Goal: Check status: Check status

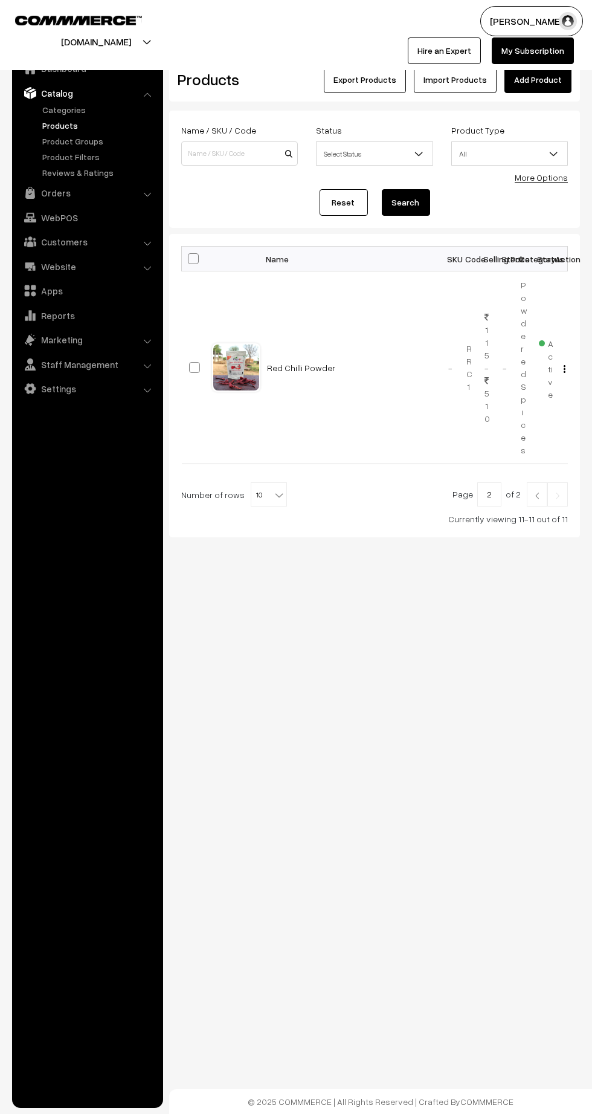
click at [56, 187] on link "Orders" at bounding box center [87, 193] width 144 height 22
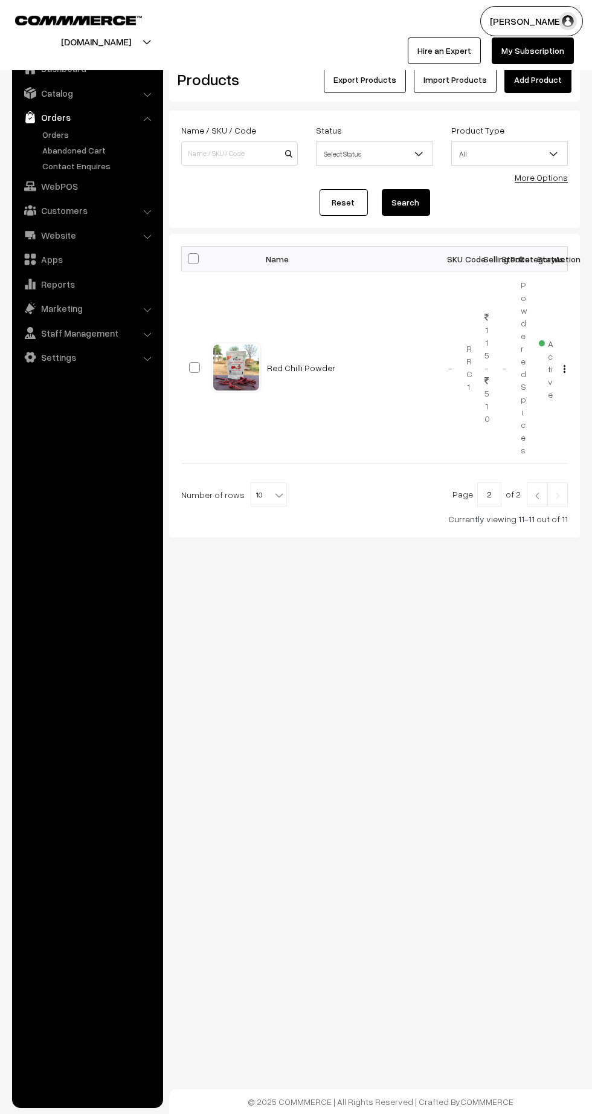
click at [71, 128] on link "Orders" at bounding box center [99, 134] width 120 height 13
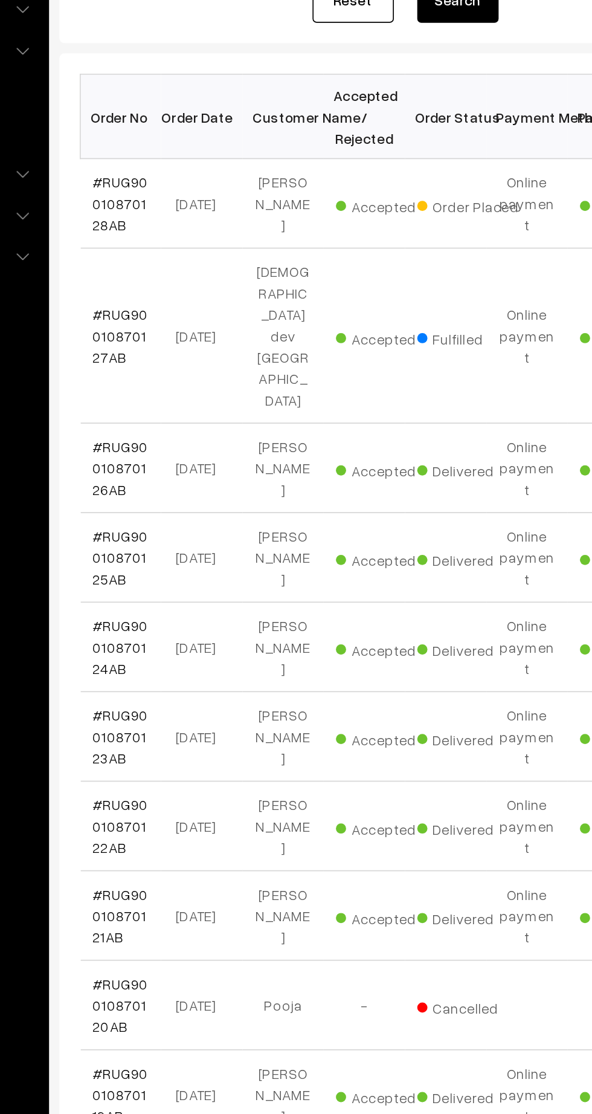
click at [202, 314] on link "#RUG90010870128AB" at bounding box center [205, 327] width 33 height 36
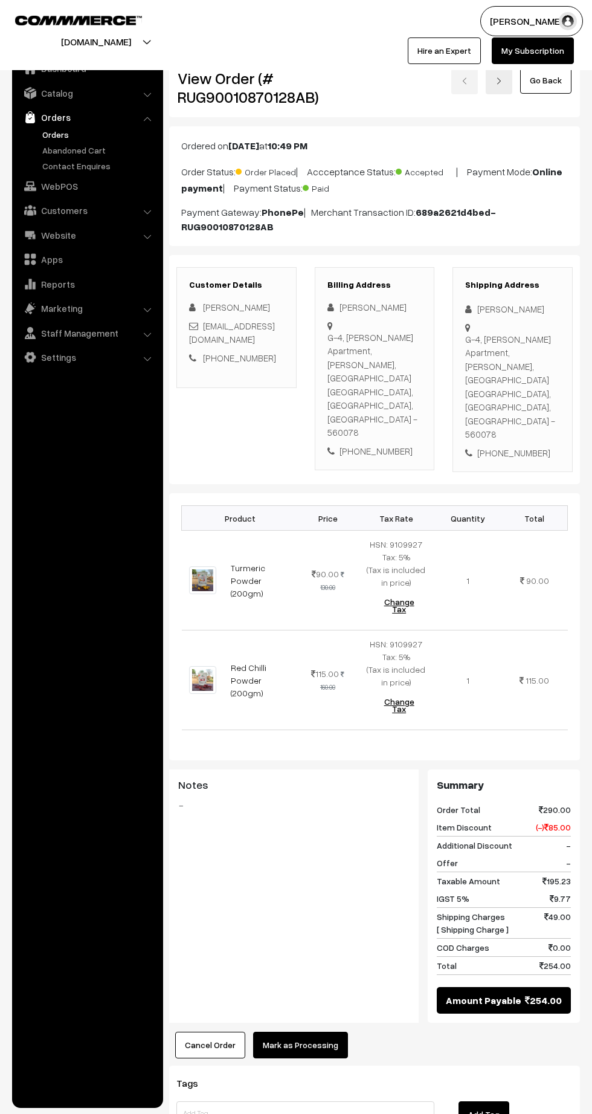
scroll to position [85, 0]
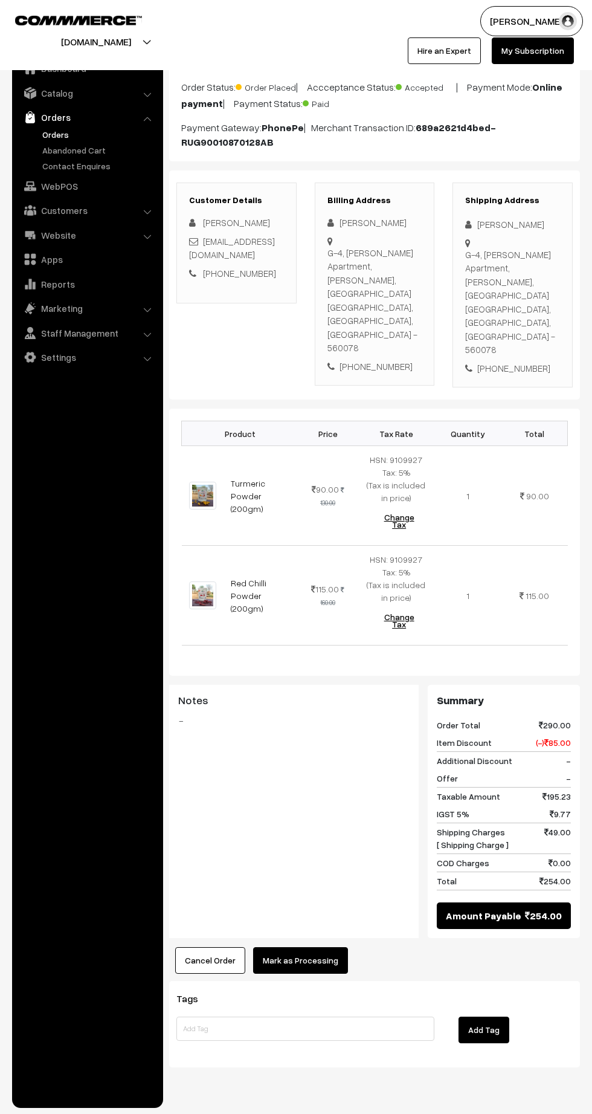
click at [98, 140] on link "Orders" at bounding box center [99, 134] width 120 height 13
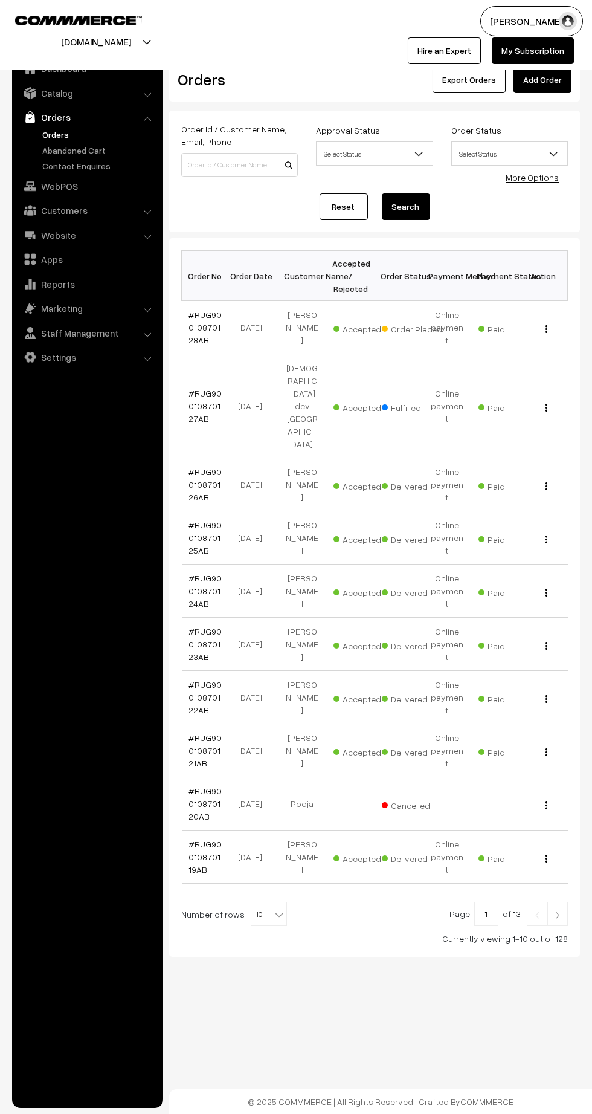
click at [87, 150] on link "Abandoned Cart" at bounding box center [99, 150] width 120 height 13
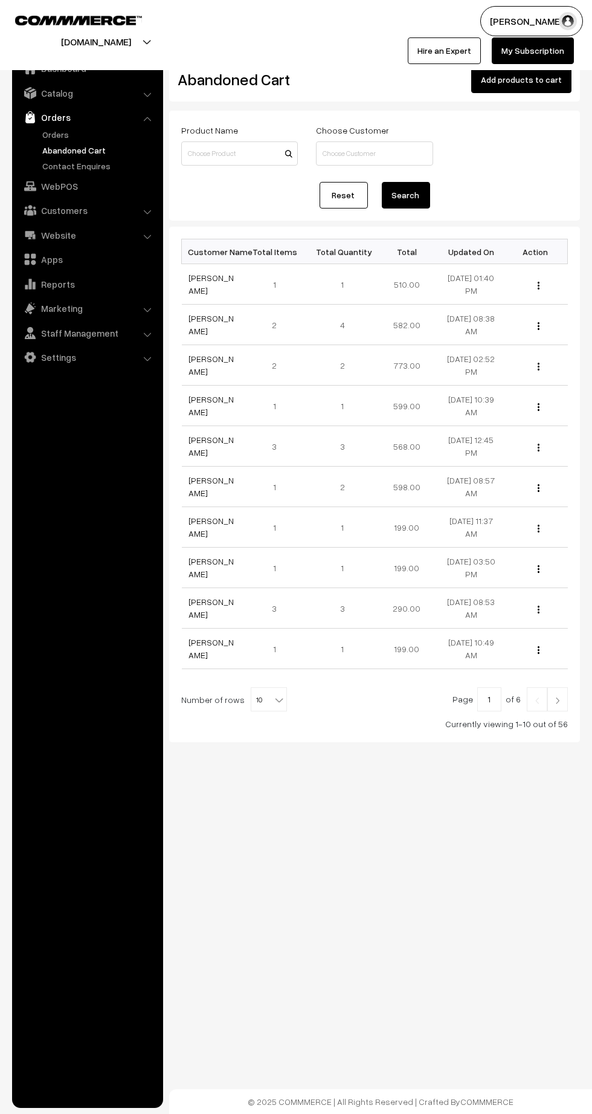
click at [57, 132] on link "Orders" at bounding box center [99, 134] width 120 height 13
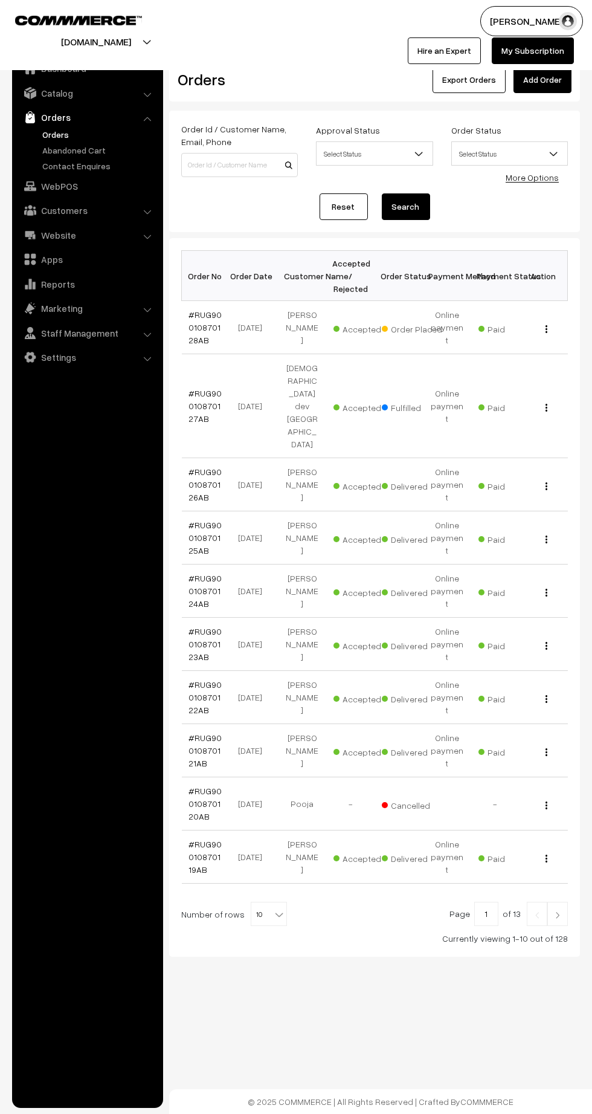
click at [201, 321] on link "#RUG90010870128AB" at bounding box center [205, 327] width 33 height 36
